Goal: Information Seeking & Learning: Learn about a topic

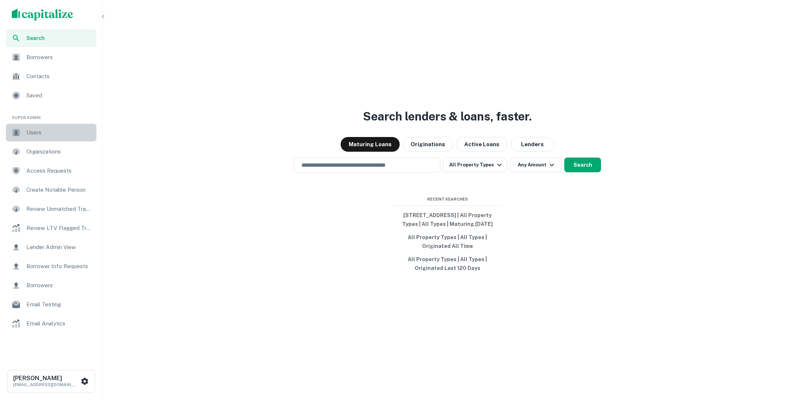
click at [52, 136] on span "Users" at bounding box center [59, 132] width 66 height 9
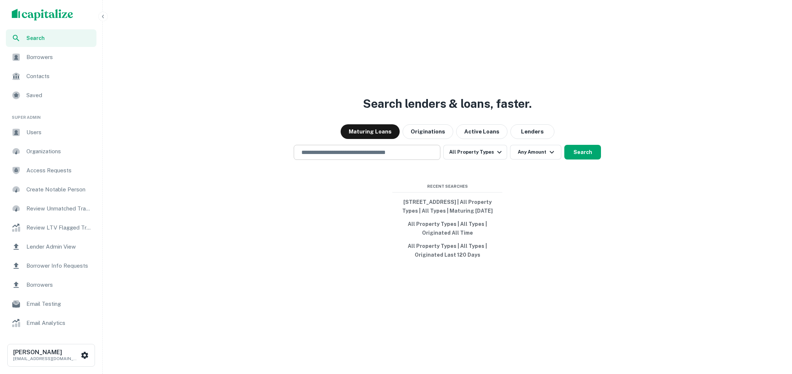
click at [416, 149] on input "text" at bounding box center [367, 152] width 140 height 8
type input "*"
click at [317, 245] on div "**********" at bounding box center [448, 205] width 684 height 374
click at [349, 155] on div "**********" at bounding box center [367, 152] width 147 height 15
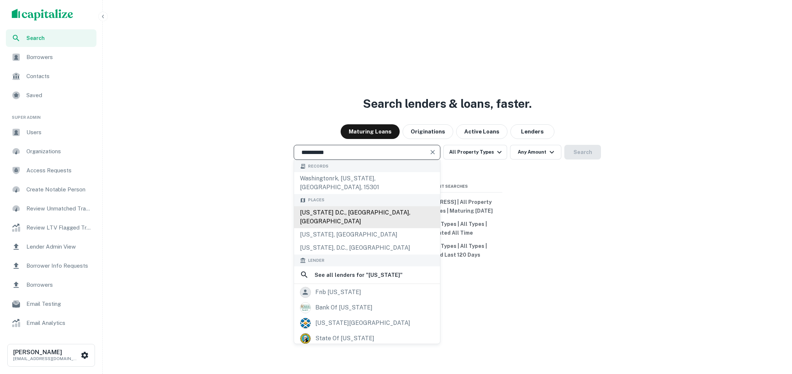
click at [325, 206] on div "Washington D.C., DC, USA" at bounding box center [367, 217] width 146 height 22
type input "**********"
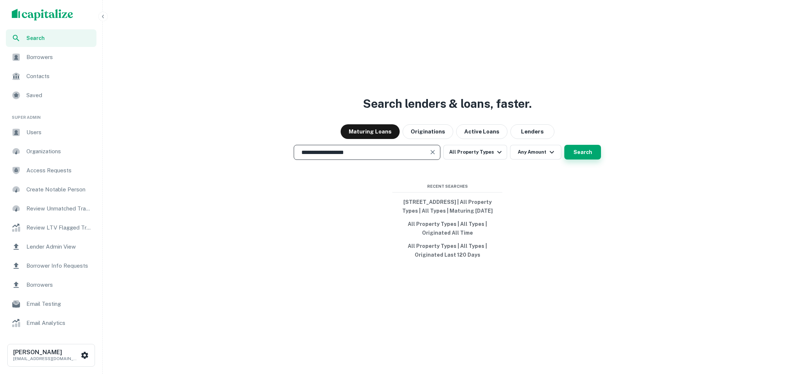
click at [578, 153] on button "Search" at bounding box center [583, 152] width 37 height 15
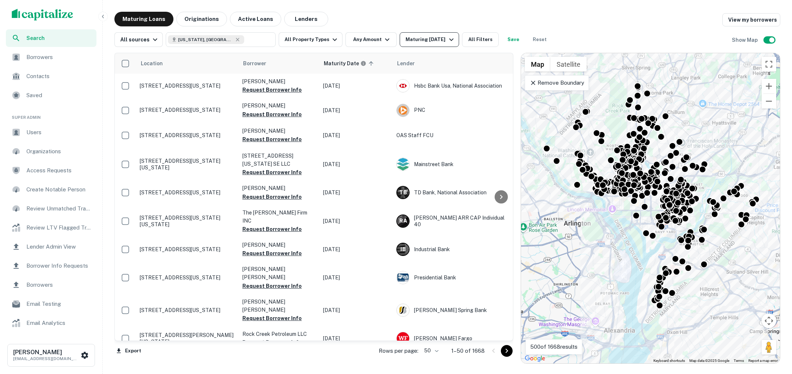
click at [437, 37] on div "Maturing In 1 Year" at bounding box center [431, 39] width 50 height 9
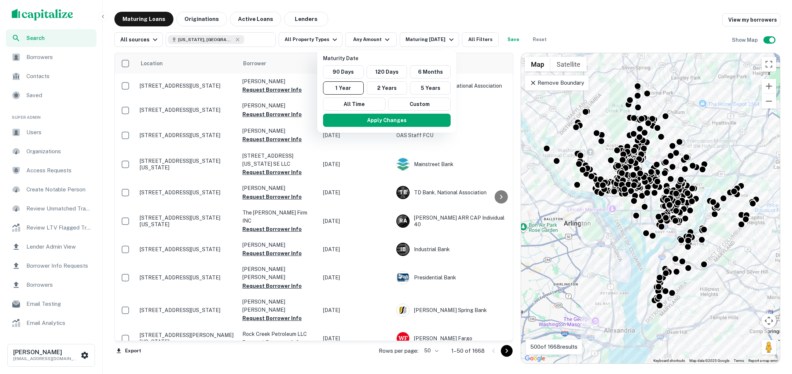
click at [376, 19] on div at bounding box center [396, 187] width 792 height 374
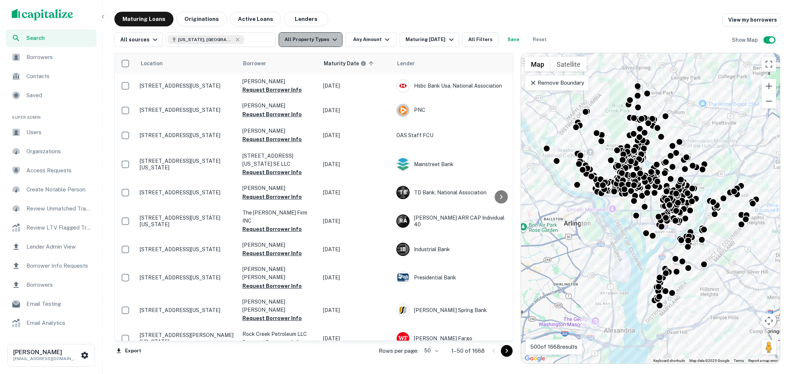
click at [331, 44] on icon "button" at bounding box center [335, 39] width 9 height 9
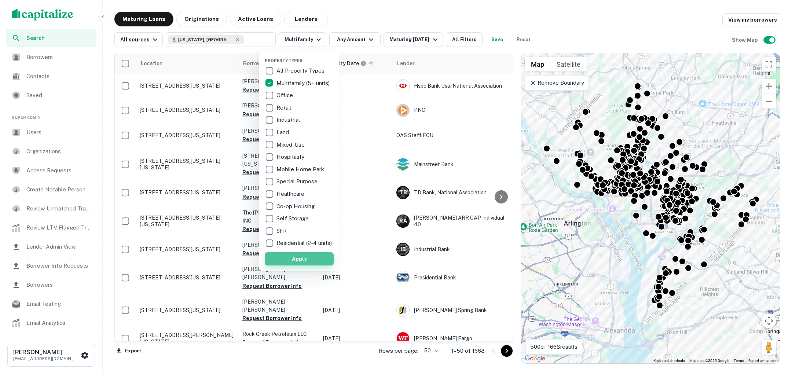
click at [306, 264] on button "Apply" at bounding box center [299, 258] width 69 height 13
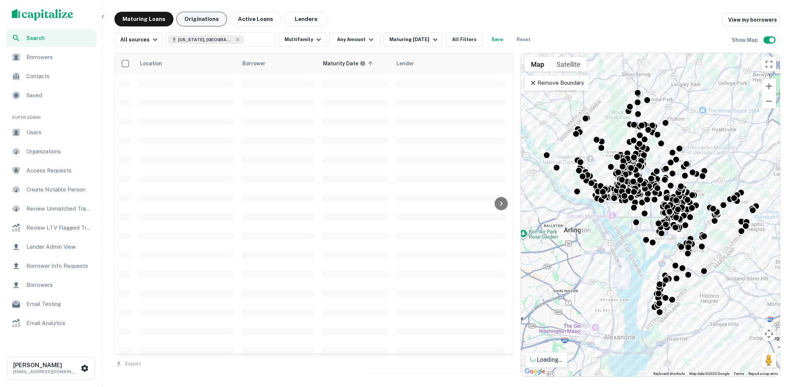
click at [203, 18] on button "Originations" at bounding box center [201, 19] width 51 height 15
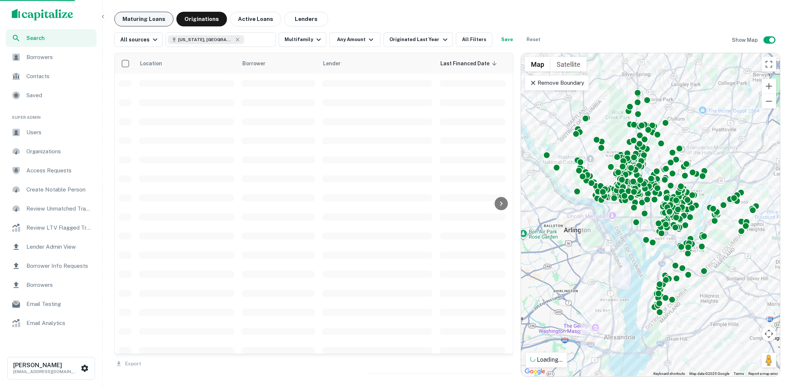
click at [153, 19] on button "Maturing Loans" at bounding box center [143, 19] width 59 height 15
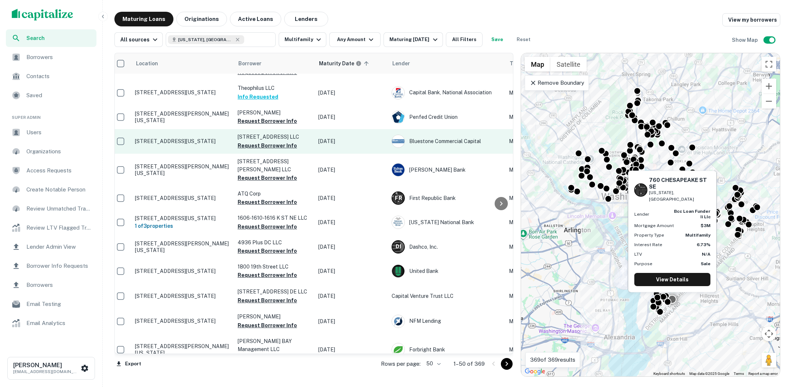
scroll to position [26, 0]
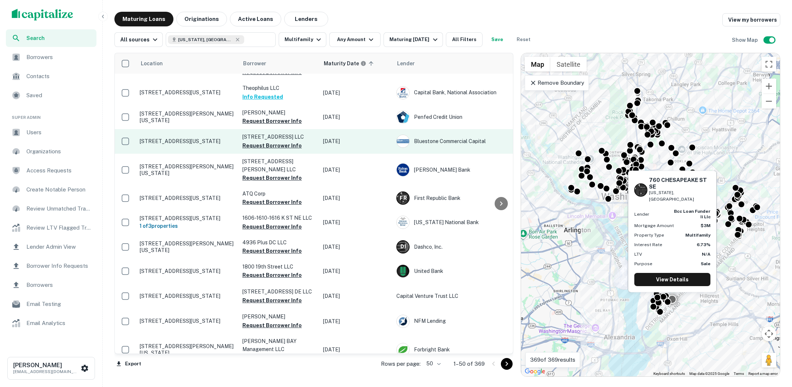
click at [200, 144] on p "760 Chesapeake St Se Washington, DC20032" at bounding box center [187, 141] width 95 height 7
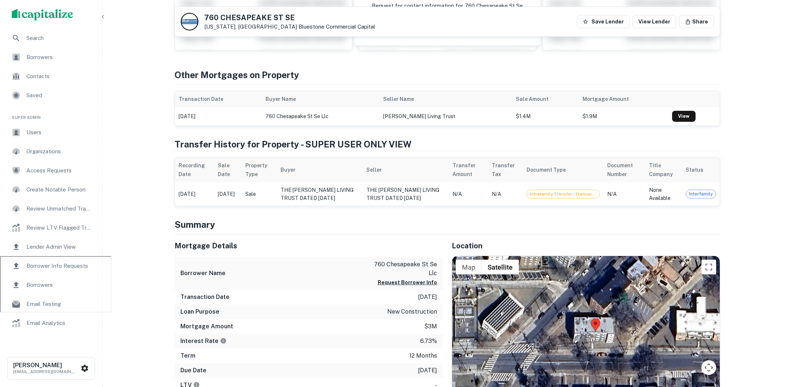
scroll to position [99, 0]
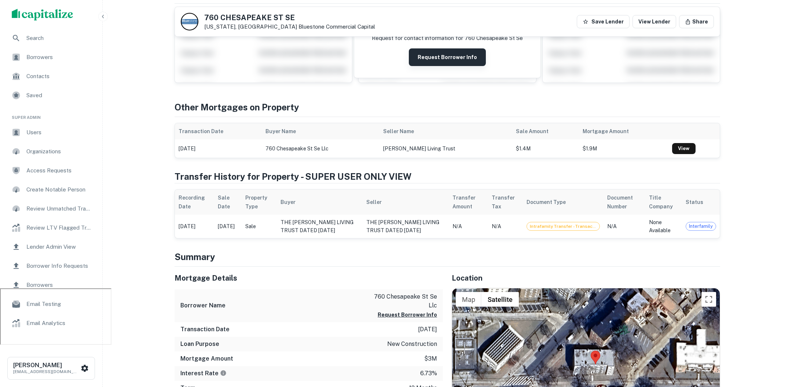
click at [446, 63] on button "Request Borrower Info" at bounding box center [447, 57] width 77 height 18
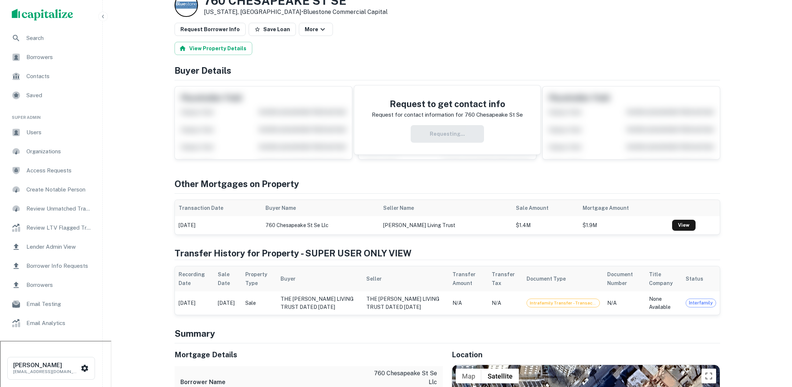
scroll to position [6, 0]
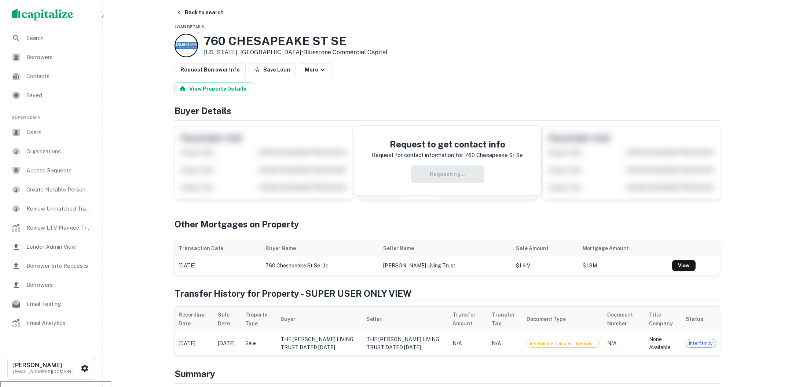
click at [441, 170] on div "Requesting..." at bounding box center [447, 174] width 151 height 18
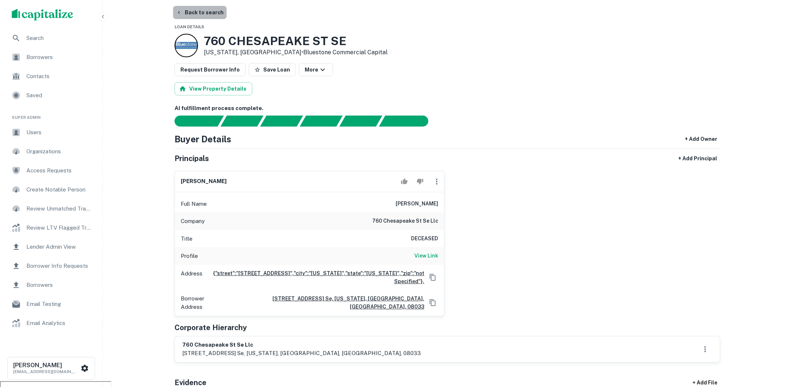
click at [208, 15] on button "Back to search" at bounding box center [200, 12] width 54 height 13
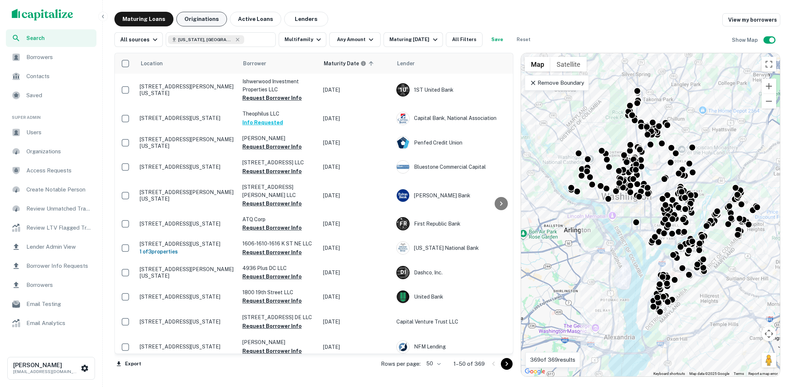
click at [192, 17] on button "Originations" at bounding box center [201, 19] width 51 height 15
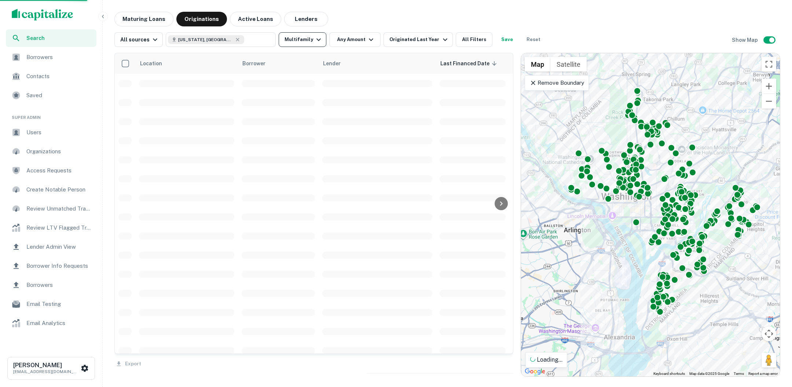
click at [317, 39] on icon "button" at bounding box center [318, 39] width 9 height 9
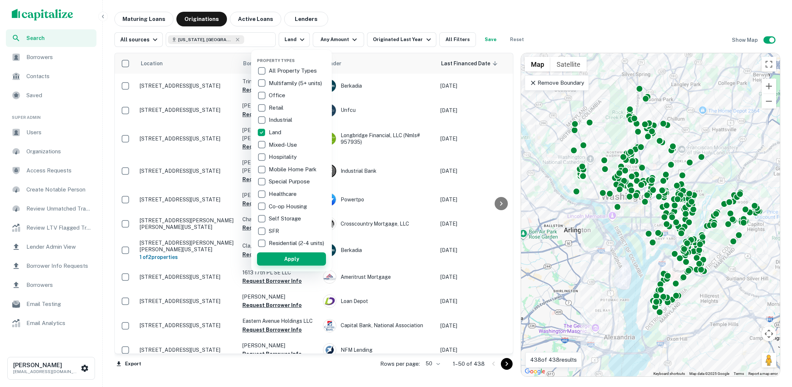
click at [288, 265] on button "Apply" at bounding box center [291, 258] width 69 height 13
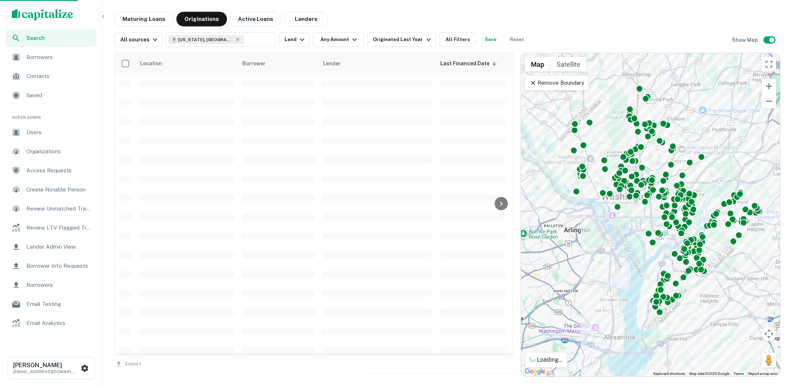
click at [245, 40] on div "Property Types All Property Types Multifamily (5+ units) Office Retail Industri…" at bounding box center [396, 193] width 792 height 387
click at [245, 40] on input "text" at bounding box center [258, 39] width 28 height 10
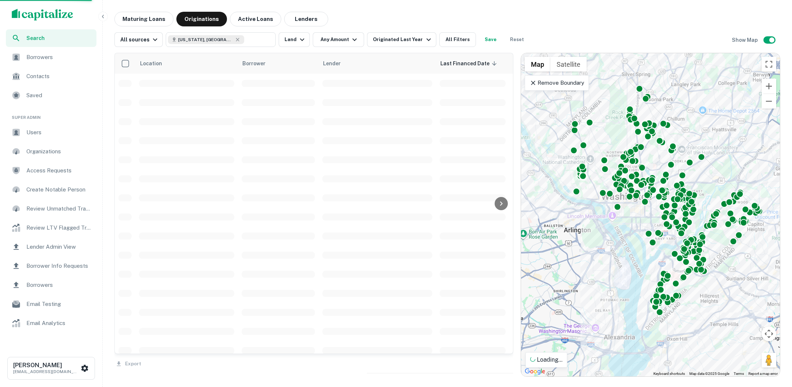
click at [245, 40] on input "text" at bounding box center [258, 39] width 28 height 10
click at [245, 40] on input "text" at bounding box center [215, 39] width 94 height 10
click at [251, 38] on input "**********" at bounding box center [215, 39] width 94 height 10
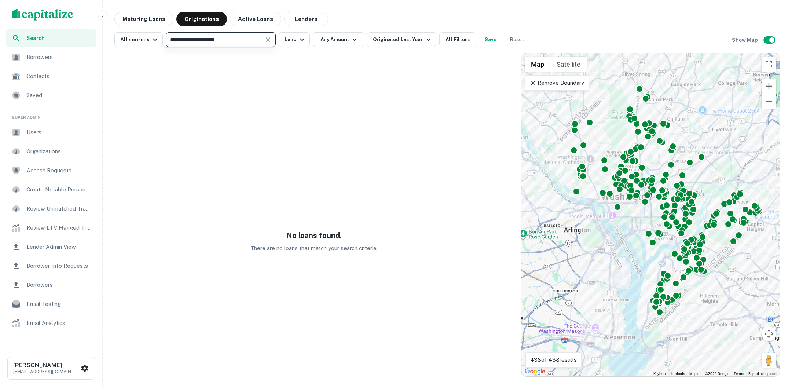
click at [251, 38] on input "**********" at bounding box center [215, 39] width 94 height 10
type input "********"
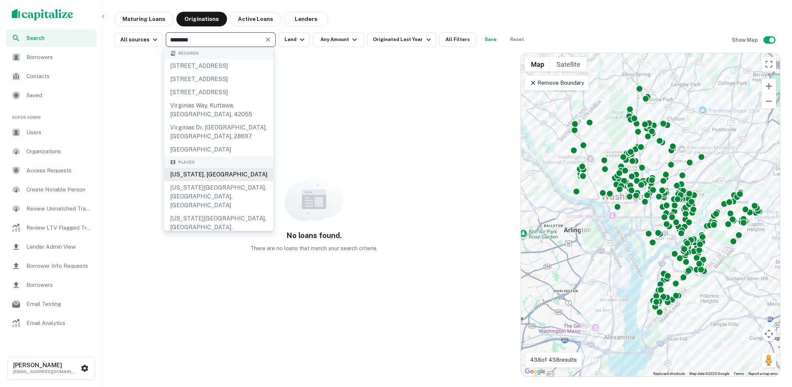
click at [237, 181] on div "Virginia, USA" at bounding box center [218, 174] width 109 height 13
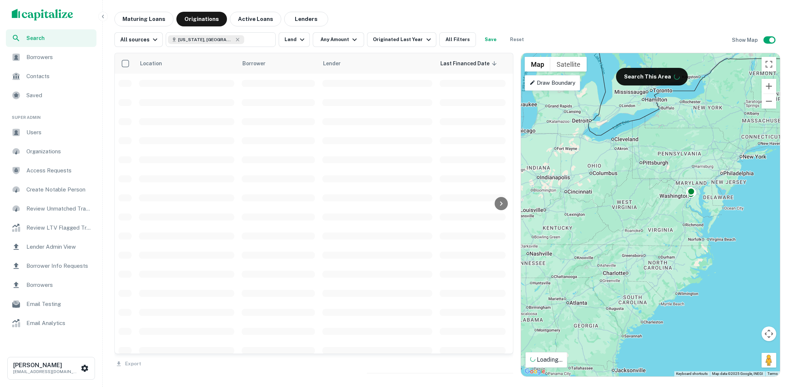
type input "**********"
click at [772, 87] on button "Zoom in" at bounding box center [769, 86] width 15 height 15
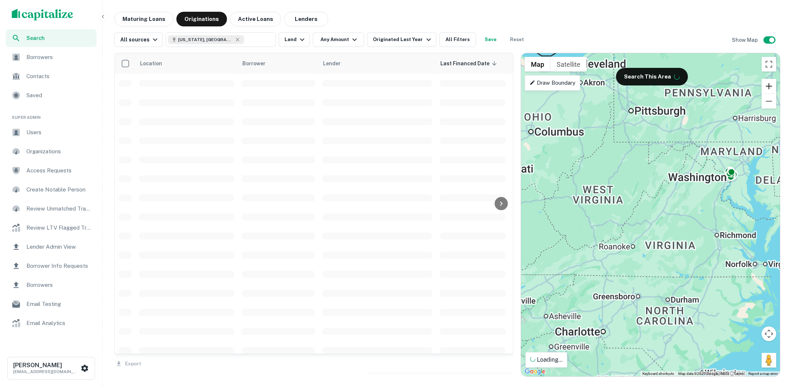
click at [772, 87] on button "Zoom in" at bounding box center [769, 86] width 15 height 15
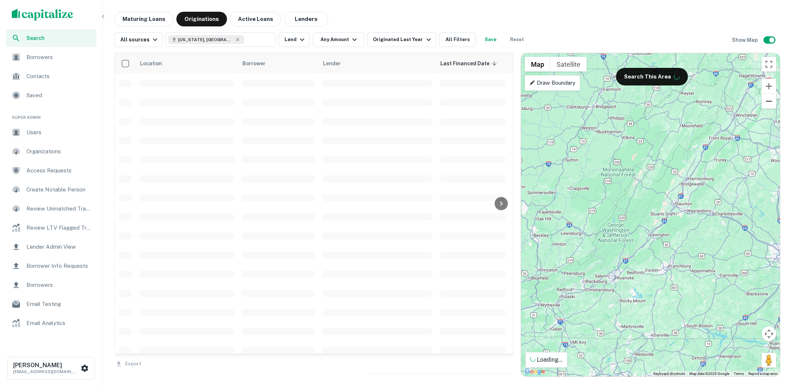
click at [769, 103] on button "Zoom out" at bounding box center [769, 101] width 15 height 15
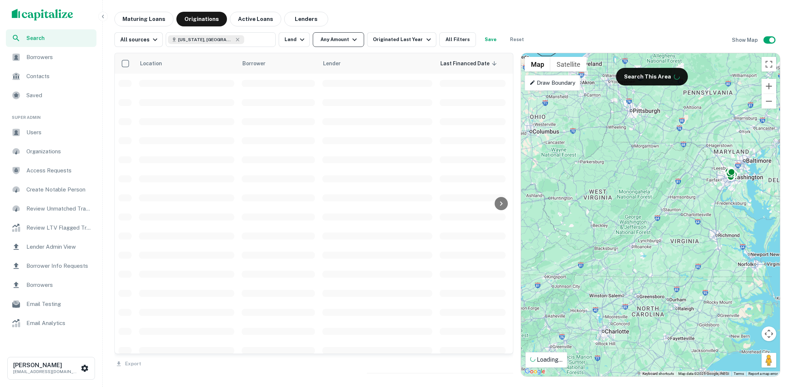
click at [353, 40] on icon "button" at bounding box center [355, 40] width 4 height 3
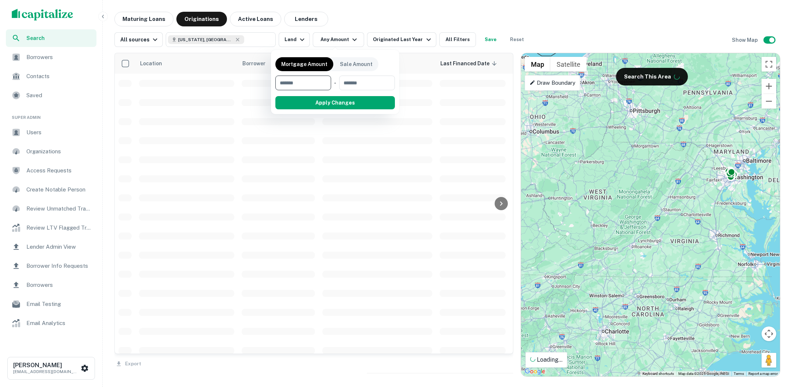
type input "*******"
click at [364, 101] on button "Apply Changes" at bounding box center [348, 102] width 93 height 13
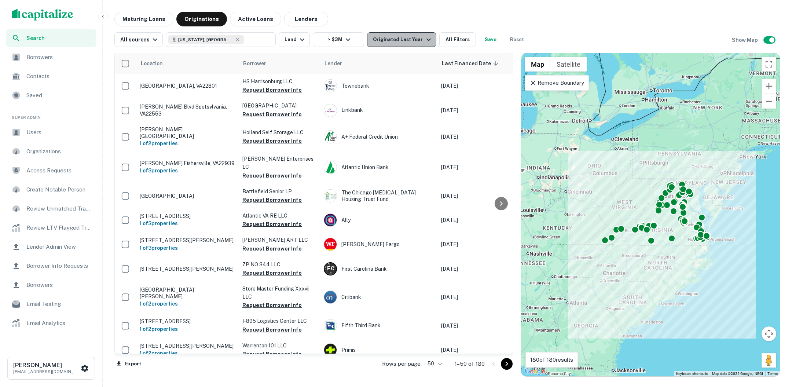
click at [424, 40] on icon "button" at bounding box center [428, 39] width 9 height 9
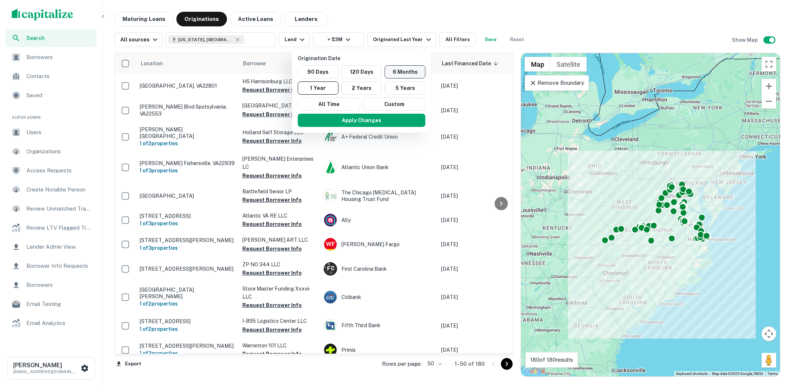
click at [400, 70] on button "6 Months" at bounding box center [405, 71] width 41 height 13
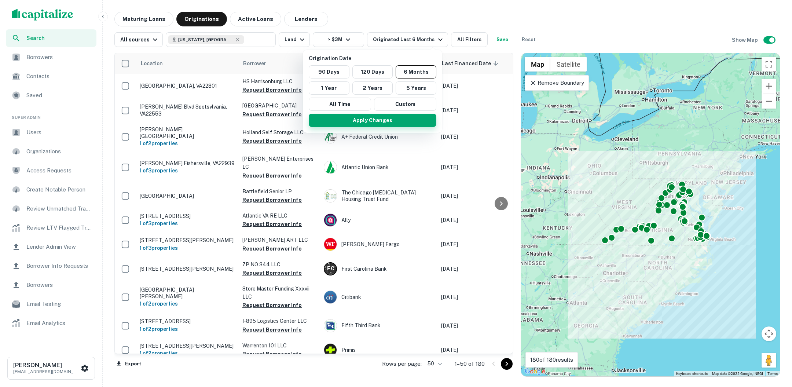
click at [356, 121] on button "Apply Changes" at bounding box center [373, 120] width 128 height 13
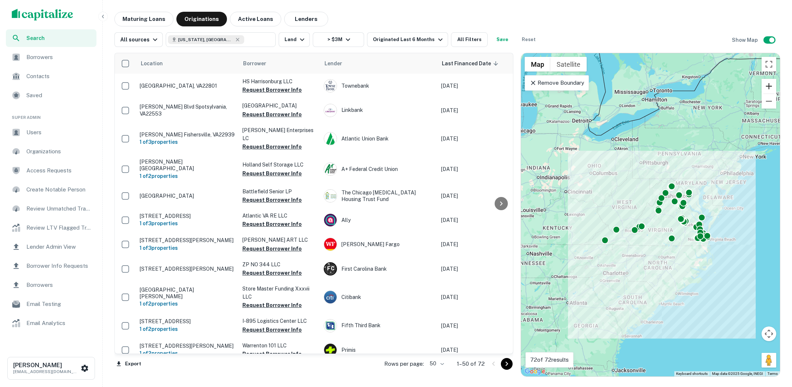
click at [770, 85] on button "Zoom in" at bounding box center [769, 86] width 15 height 15
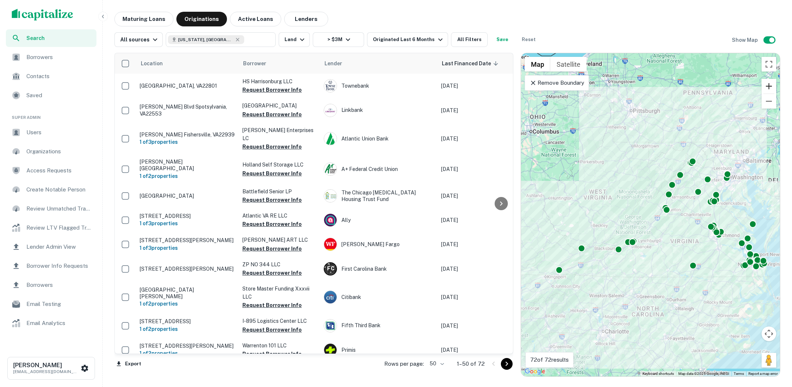
click at [768, 85] on button "Zoom in" at bounding box center [769, 86] width 15 height 15
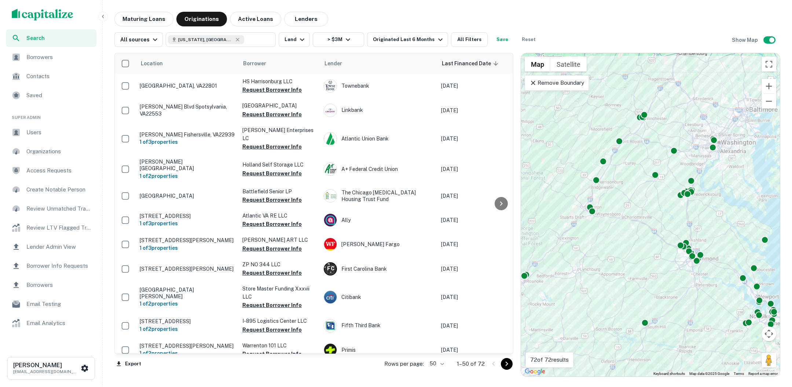
drag, startPoint x: 735, startPoint y: 172, endPoint x: 641, endPoint y: 176, distance: 94.0
click at [641, 176] on div "To activate drag with keyboard, press Alt + Enter. Once in keyboard drag state,…" at bounding box center [650, 214] width 259 height 323
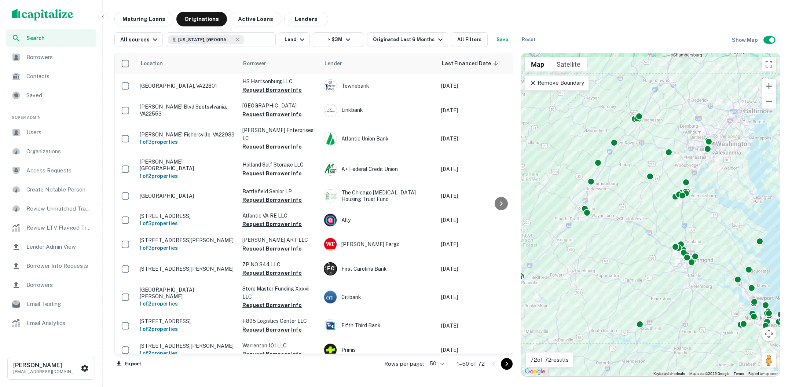
click at [533, 82] on icon at bounding box center [533, 83] width 4 height 4
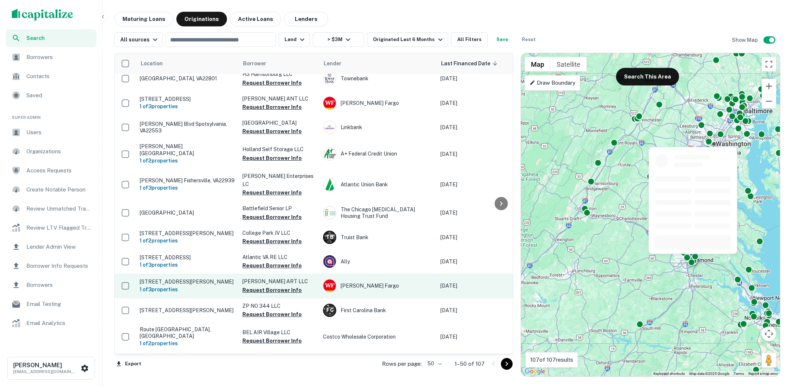
scroll to position [235, 0]
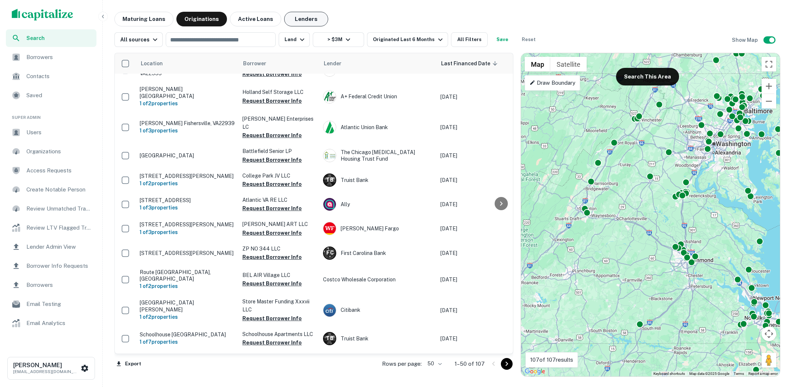
click at [302, 17] on button "Lenders" at bounding box center [306, 19] width 44 height 15
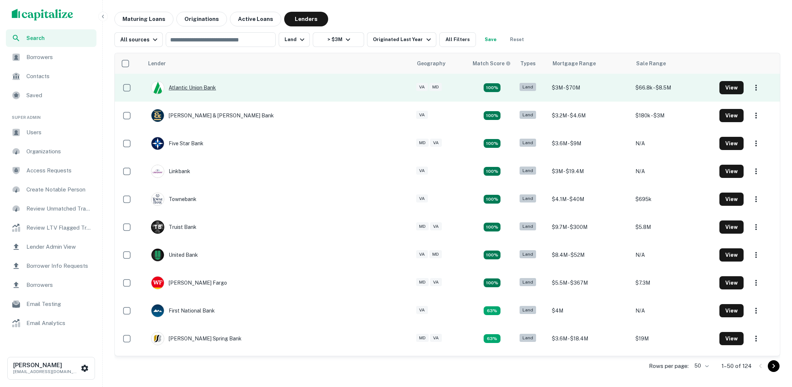
click at [211, 88] on div "Atlantic Union Bank" at bounding box center [183, 87] width 65 height 13
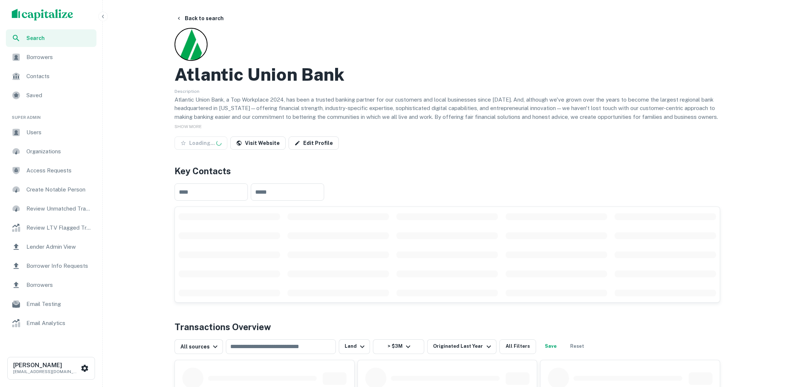
scroll to position [3, 0]
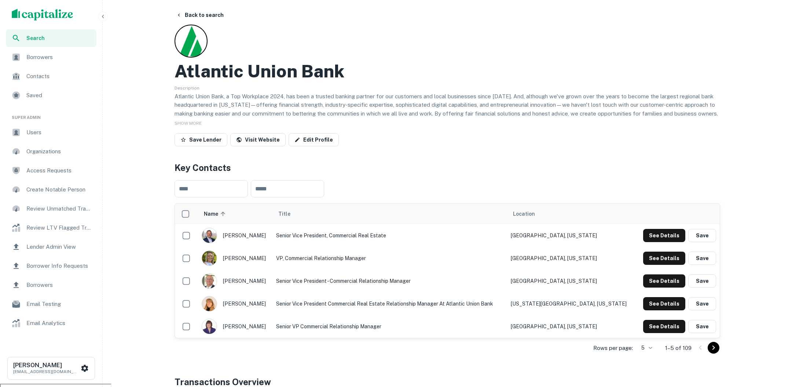
click at [405, 245] on td "Senior Vice President, Commercial Real Estate" at bounding box center [390, 235] width 235 height 23
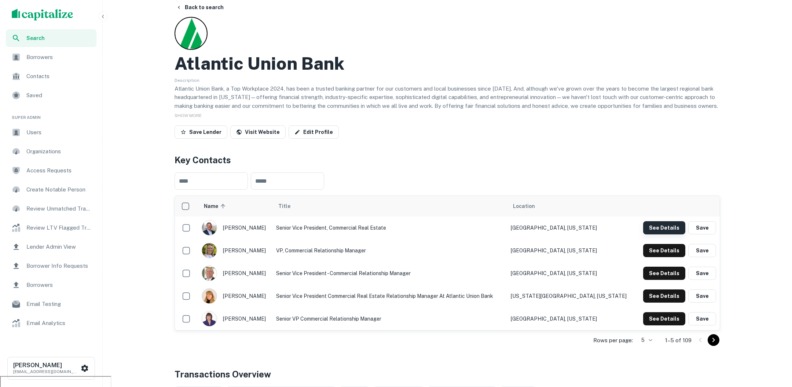
click at [670, 225] on button "See Details" at bounding box center [665, 227] width 42 height 13
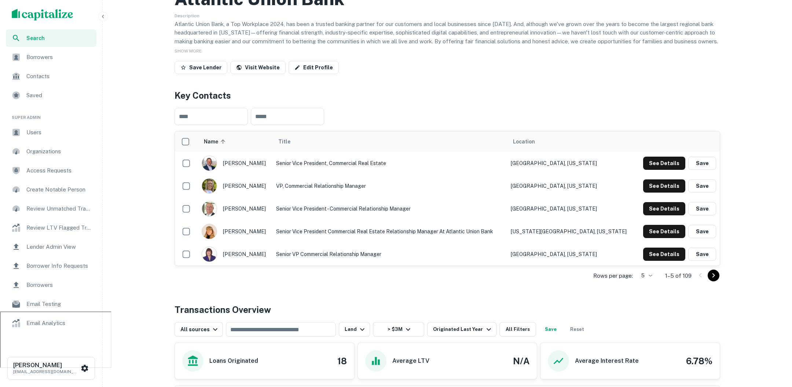
scroll to position [3, 0]
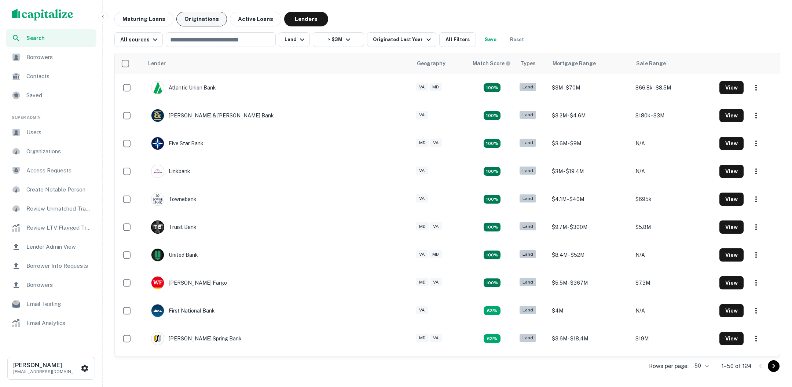
click at [194, 18] on button "Originations" at bounding box center [201, 19] width 51 height 15
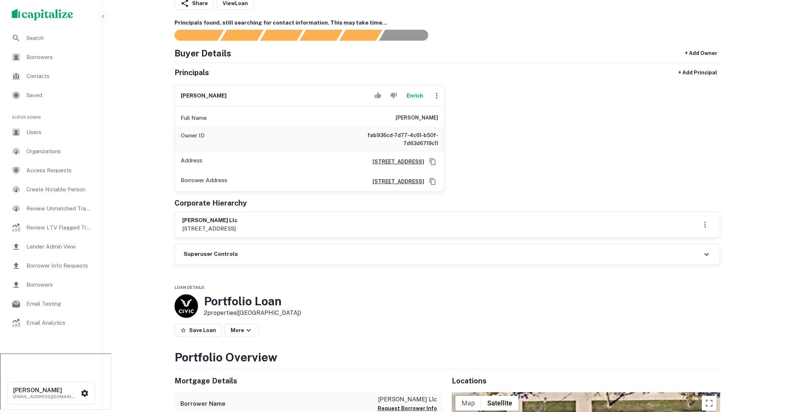
scroll to position [54, 0]
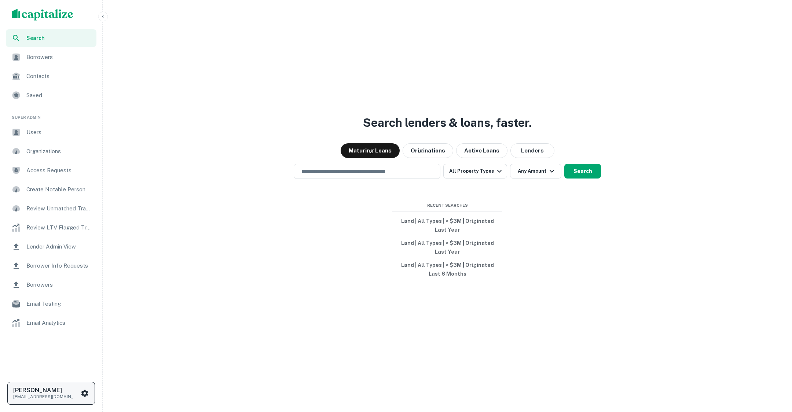
click at [83, 393] on icon "scrollable content" at bounding box center [84, 393] width 7 height 7
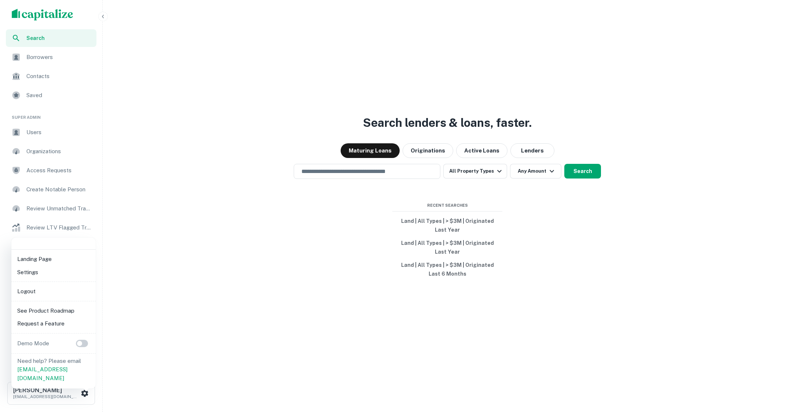
click at [48, 291] on li "Logout" at bounding box center [53, 291] width 79 height 13
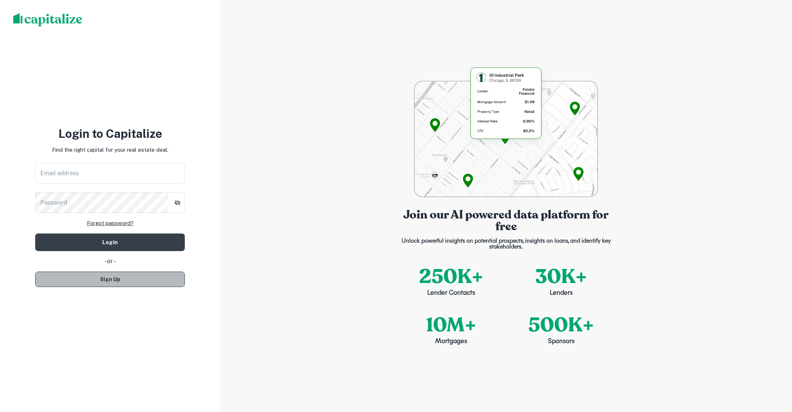
click at [129, 277] on button "Sign Up" at bounding box center [110, 279] width 150 height 15
select select "**"
